Goal: Download file/media

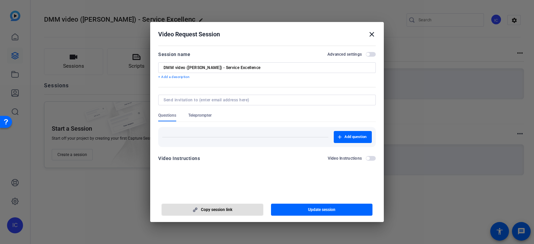
click at [372, 36] on mat-icon "close" at bounding box center [372, 34] width 8 height 8
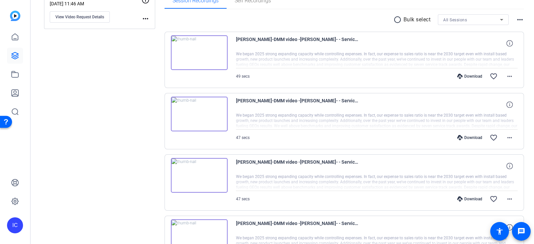
scroll to position [114, 0]
click at [211, 54] on img at bounding box center [199, 53] width 57 height 35
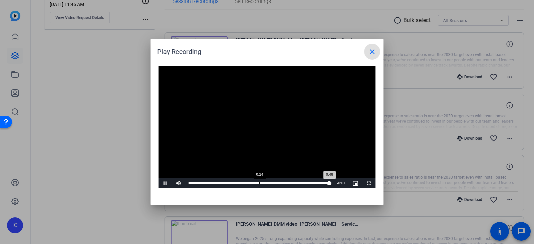
click at [259, 184] on div "Loaded : 100.00% 0:24 0:48" at bounding box center [259, 183] width 148 height 10
click at [372, 50] on mat-icon "close" at bounding box center [372, 52] width 8 height 8
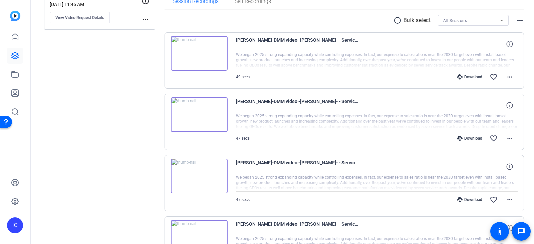
click at [207, 123] on img at bounding box center [199, 114] width 57 height 35
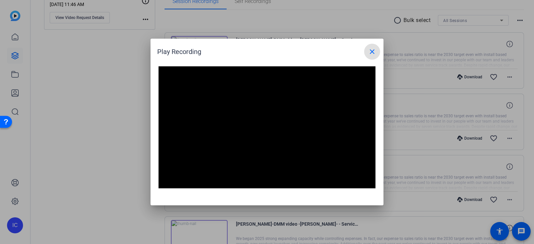
click at [372, 52] on mat-icon "close" at bounding box center [372, 52] width 8 height 8
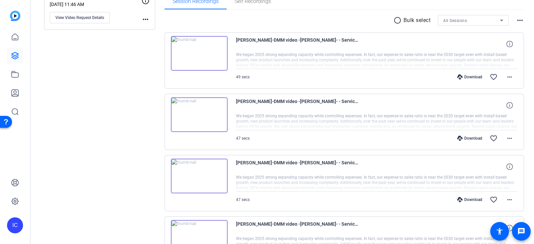
click at [197, 183] on img at bounding box center [199, 176] width 57 height 35
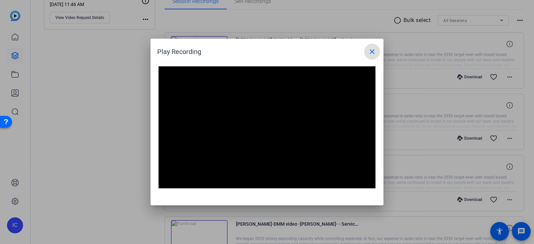
click at [75, 131] on div at bounding box center [267, 122] width 534 height 244
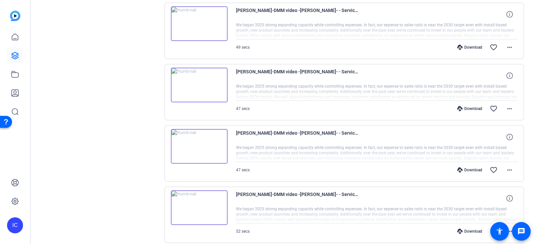
scroll to position [172, 0]
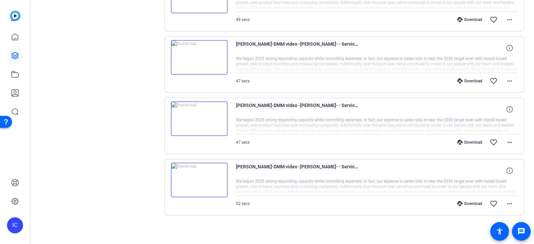
click at [198, 177] on img at bounding box center [199, 180] width 57 height 35
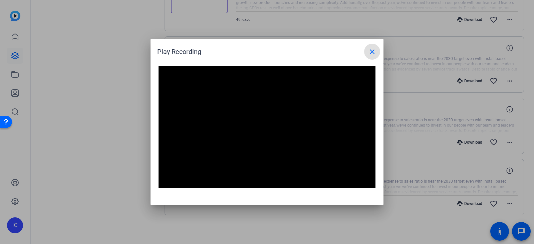
click at [368, 52] on mat-icon "close" at bounding box center [372, 52] width 8 height 8
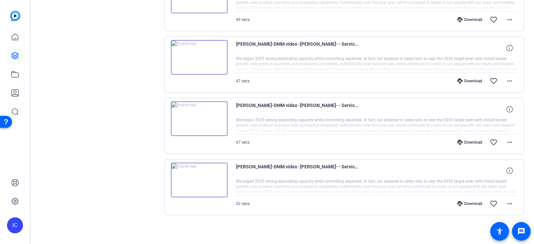
click at [467, 202] on div "Download" at bounding box center [470, 203] width 32 height 5
click at [217, 184] on img at bounding box center [199, 180] width 57 height 35
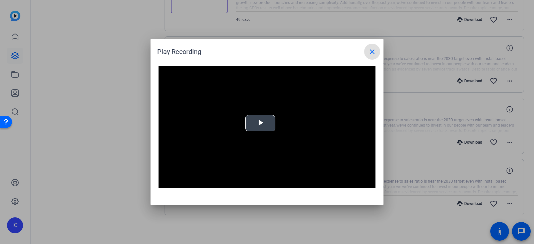
click at [260, 123] on span "Video Player" at bounding box center [260, 123] width 0 height 0
click at [373, 52] on mat-icon "close" at bounding box center [372, 52] width 8 height 8
